Goal: Task Accomplishment & Management: Manage account settings

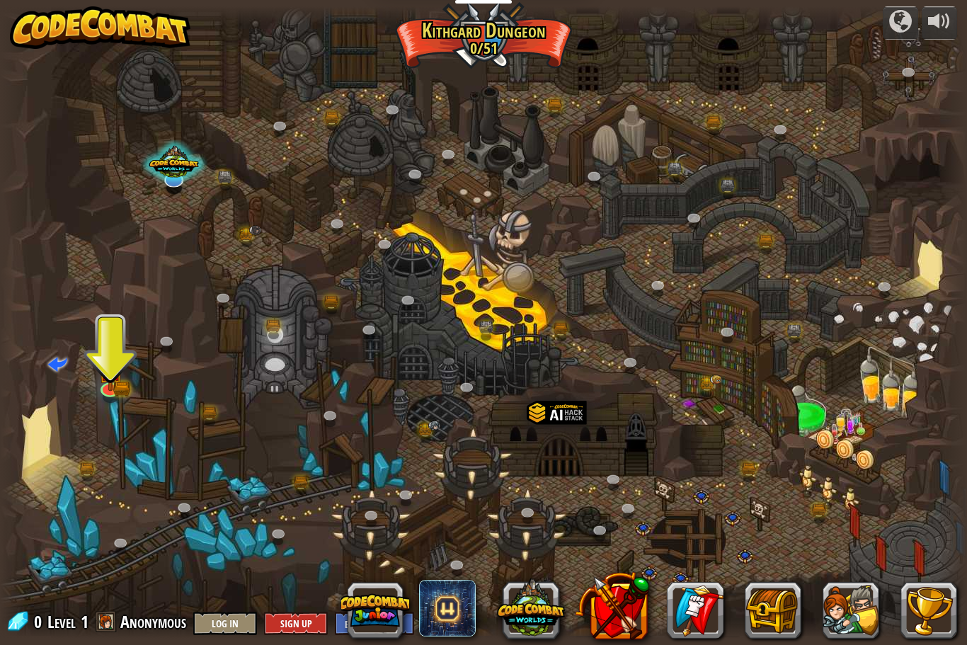
click at [222, 613] on button "Log In" at bounding box center [225, 623] width 64 height 23
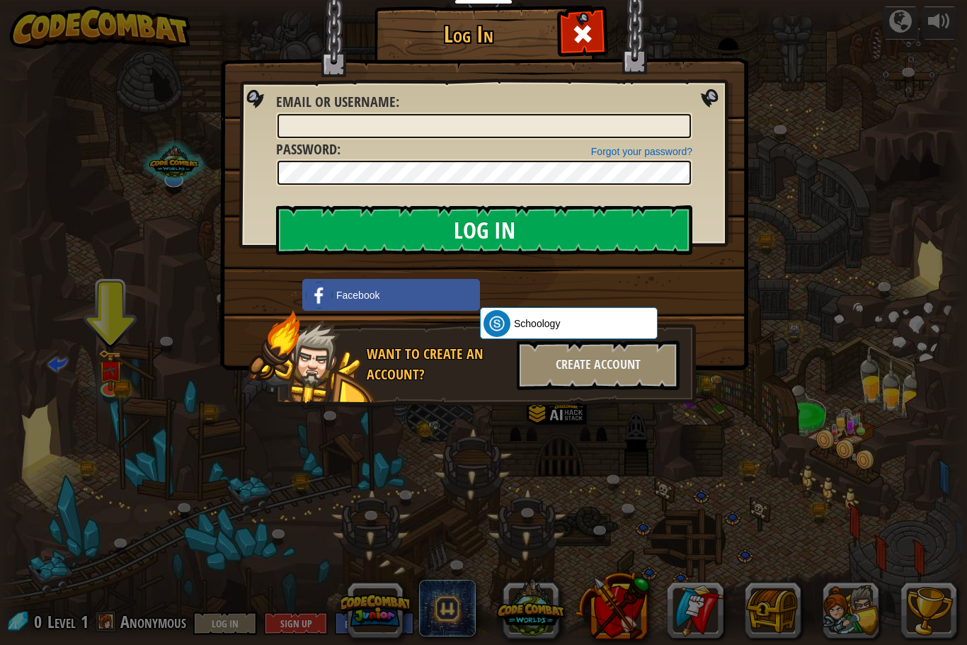
click at [564, 221] on input "Log In" at bounding box center [484, 230] width 416 height 50
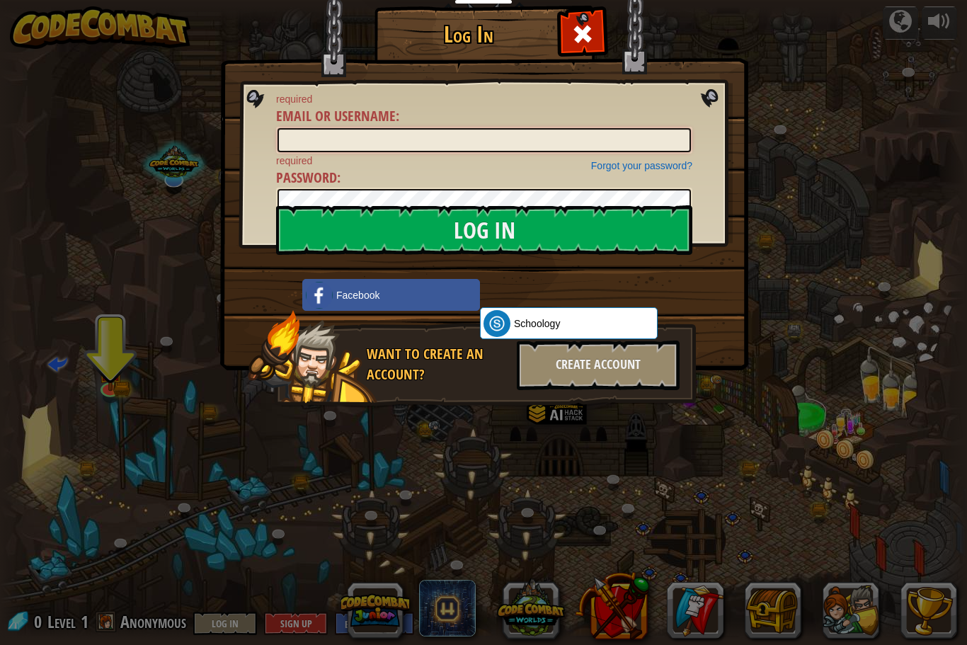
click at [483, 128] on input "Email or Username :" at bounding box center [485, 140] width 414 height 24
type input "Thomboy22229"
click at [396, 226] on input "Log In" at bounding box center [484, 230] width 416 height 50
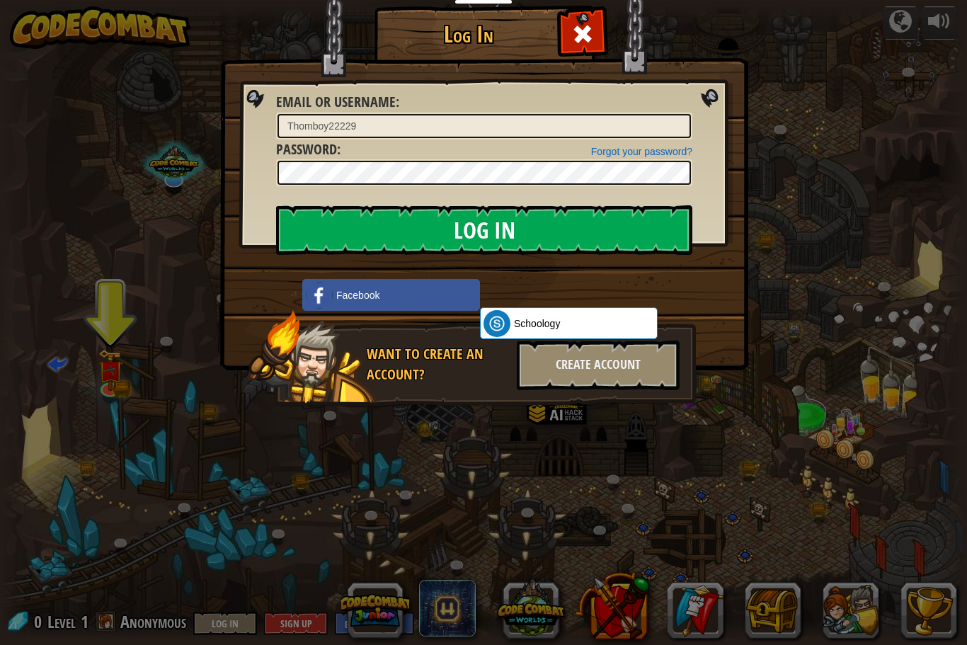
click at [433, 236] on input "Log In" at bounding box center [484, 230] width 416 height 50
